Goal: Transaction & Acquisition: Obtain resource

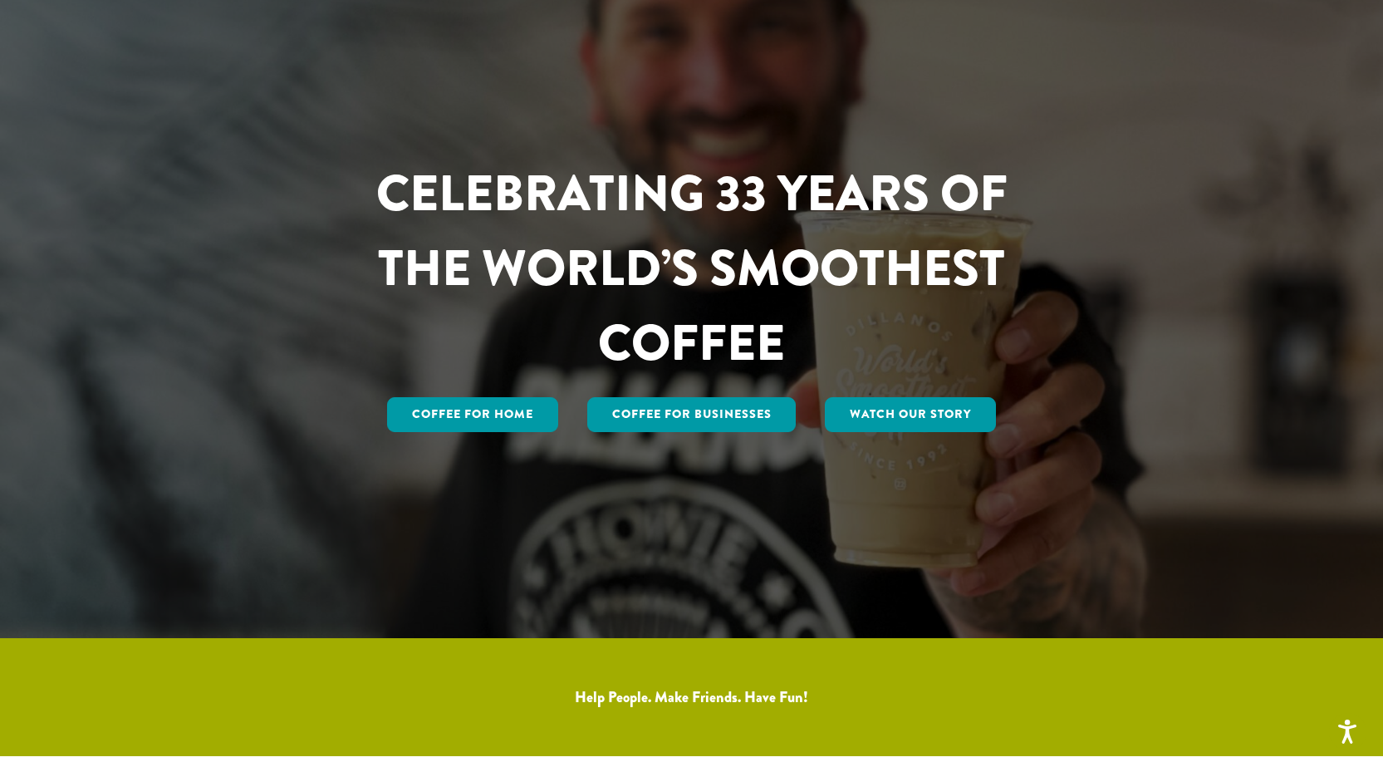
scroll to position [166, 0]
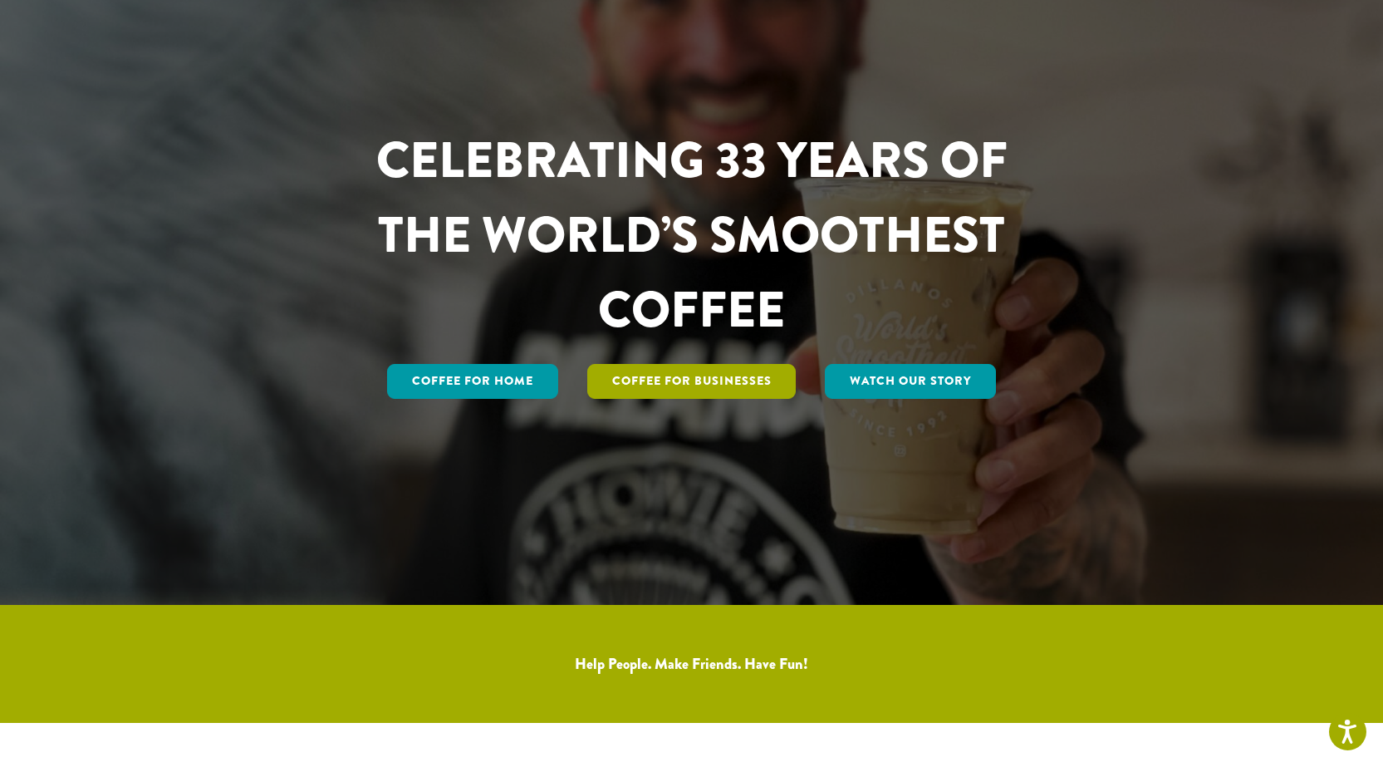
click at [682, 378] on link "Coffee For Businesses" at bounding box center [691, 381] width 209 height 35
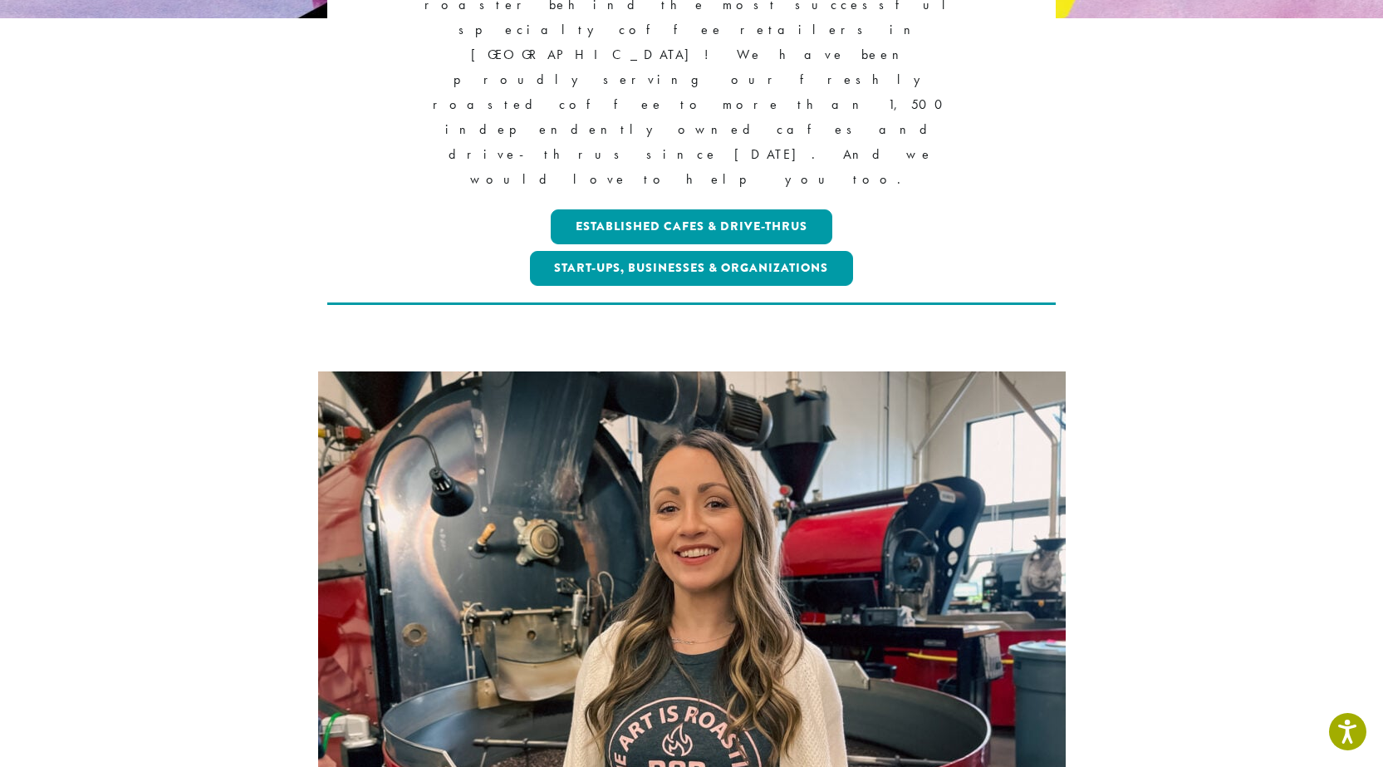
scroll to position [332, 0]
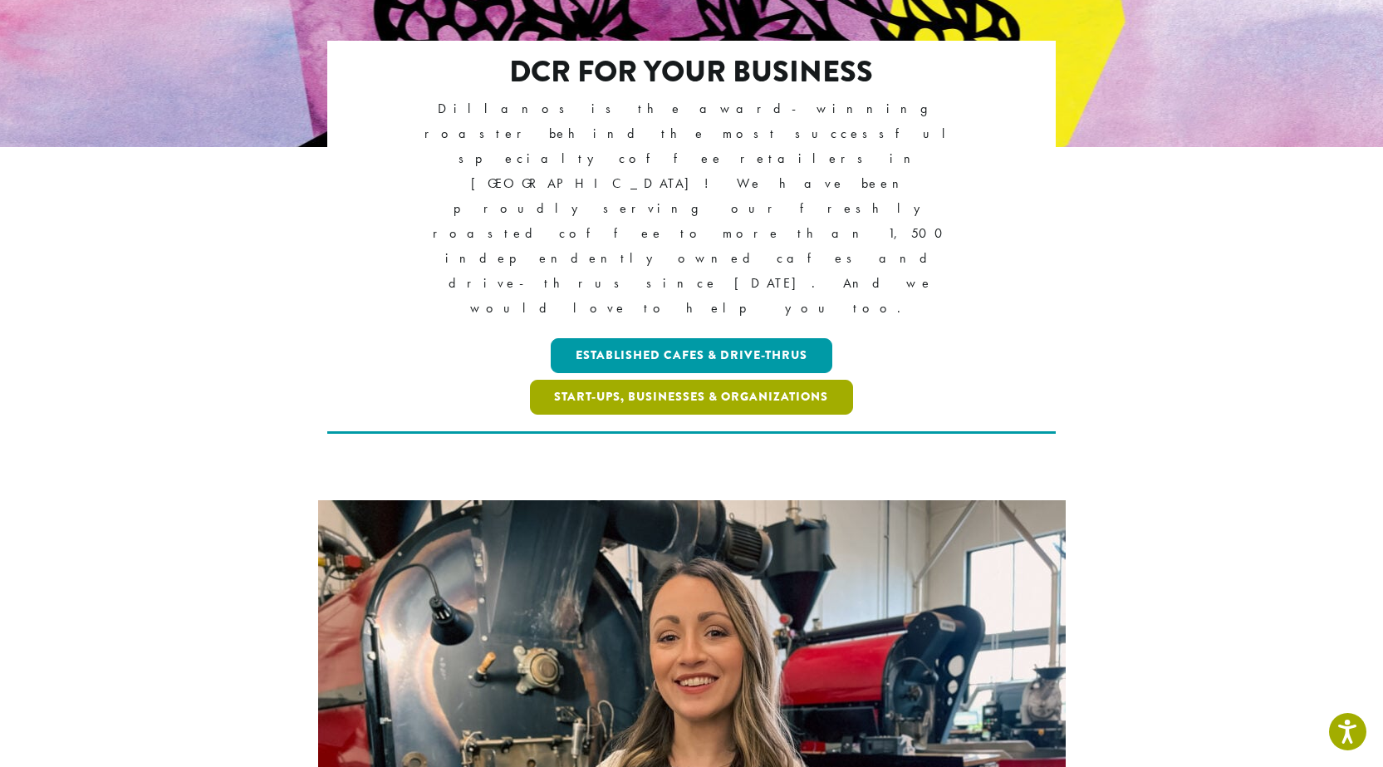
click at [579, 380] on link "Start-ups, Businesses & Organizations" at bounding box center [692, 397] width 324 height 35
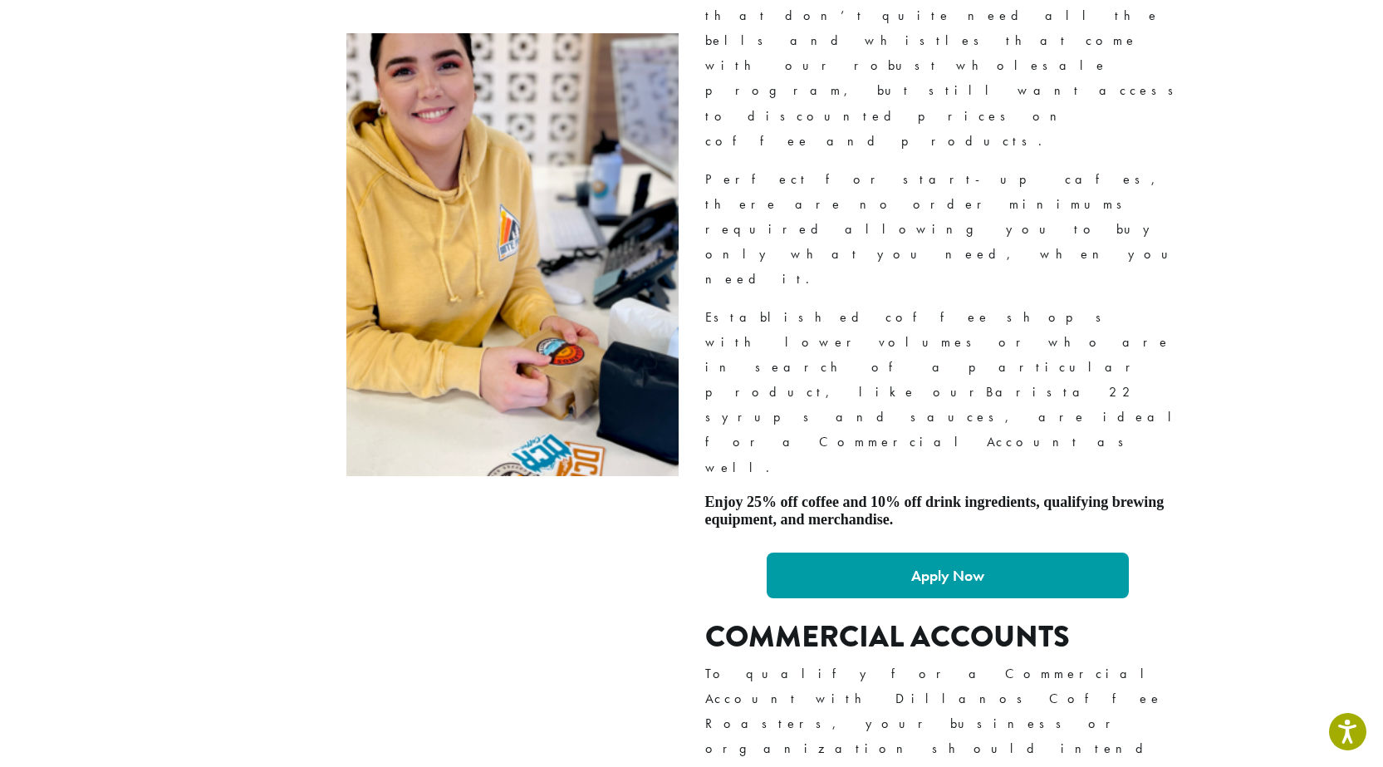
scroll to position [1329, 0]
